Goal: Task Accomplishment & Management: Complete application form

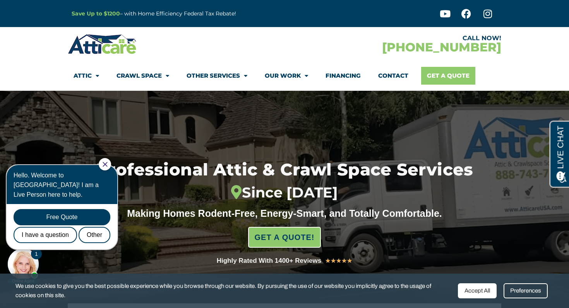
click at [458, 77] on link "Get A Quote" at bounding box center [448, 76] width 54 height 18
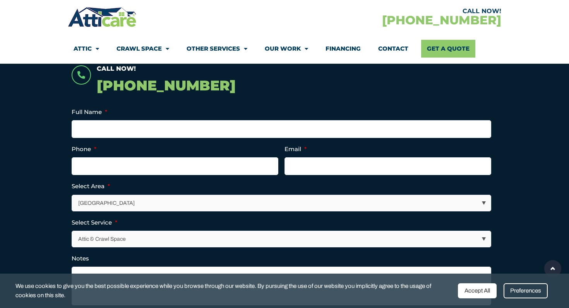
scroll to position [184, 0]
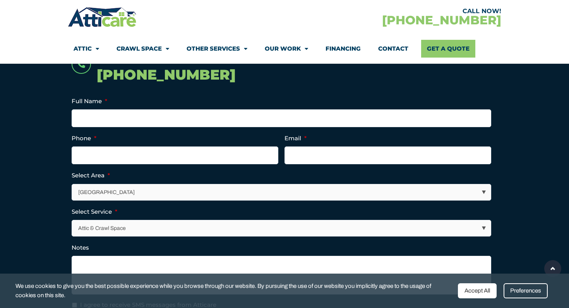
click at [381, 231] on select "Attic & Crawl Space Insulation Roofing Solar Energy Other Services" at bounding box center [281, 229] width 419 height 16
select select "Insulation"
click at [72, 221] on select "Attic & Crawl Space Insulation Roofing Solar Energy Other Services" at bounding box center [281, 229] width 419 height 16
click at [257, 188] on select "Los Angeles Area San Francisco Bay Area New Jersey / New York Area Other Areas" at bounding box center [281, 193] width 419 height 16
select select "[US_STATE] / [US_STATE][GEOGRAPHIC_DATA]"
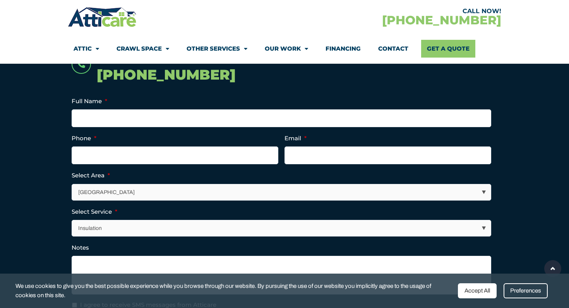
click at [72, 185] on select "Los Angeles Area San Francisco Bay Area New Jersey / New York Area Other Areas" at bounding box center [281, 193] width 419 height 16
click at [149, 127] on ul "Company This field is for validation purposes and should be left unchanged. Ful…" at bounding box center [285, 203] width 426 height 214
click at [154, 118] on input "Full Name *" at bounding box center [282, 119] width 420 height 18
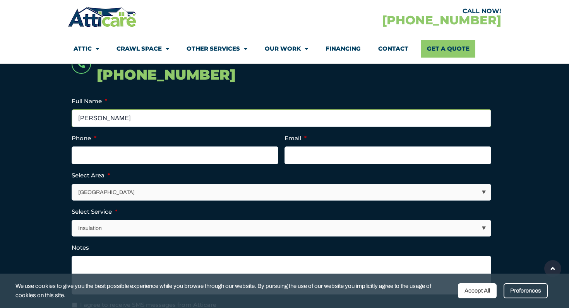
type input "Ben Canning"
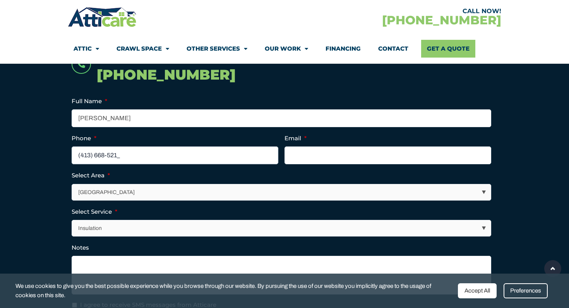
type input "(413) 668-5210"
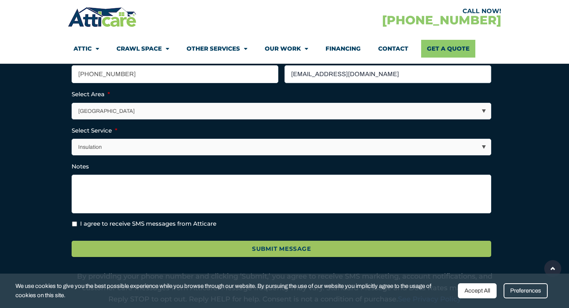
scroll to position [267, 0]
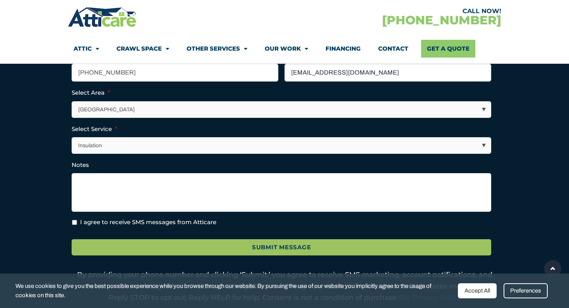
type input "bcanning413@gmail.com"
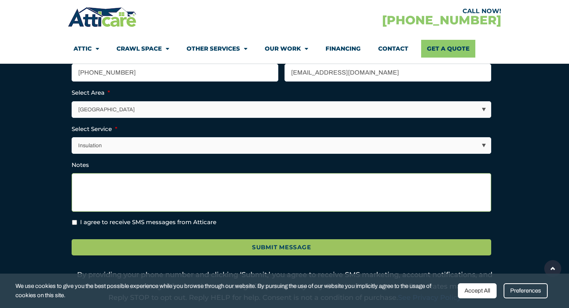
click at [141, 196] on textarea "Notes" at bounding box center [282, 192] width 420 height 39
type textarea "insulation"
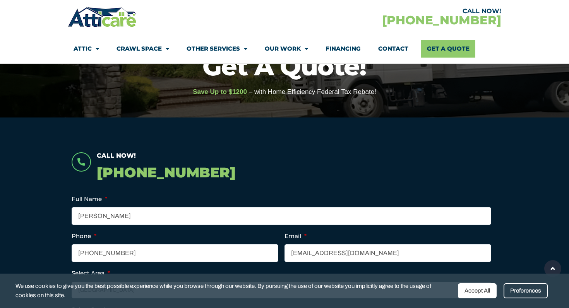
scroll to position [0, 0]
